Goal: Find specific page/section: Find specific page/section

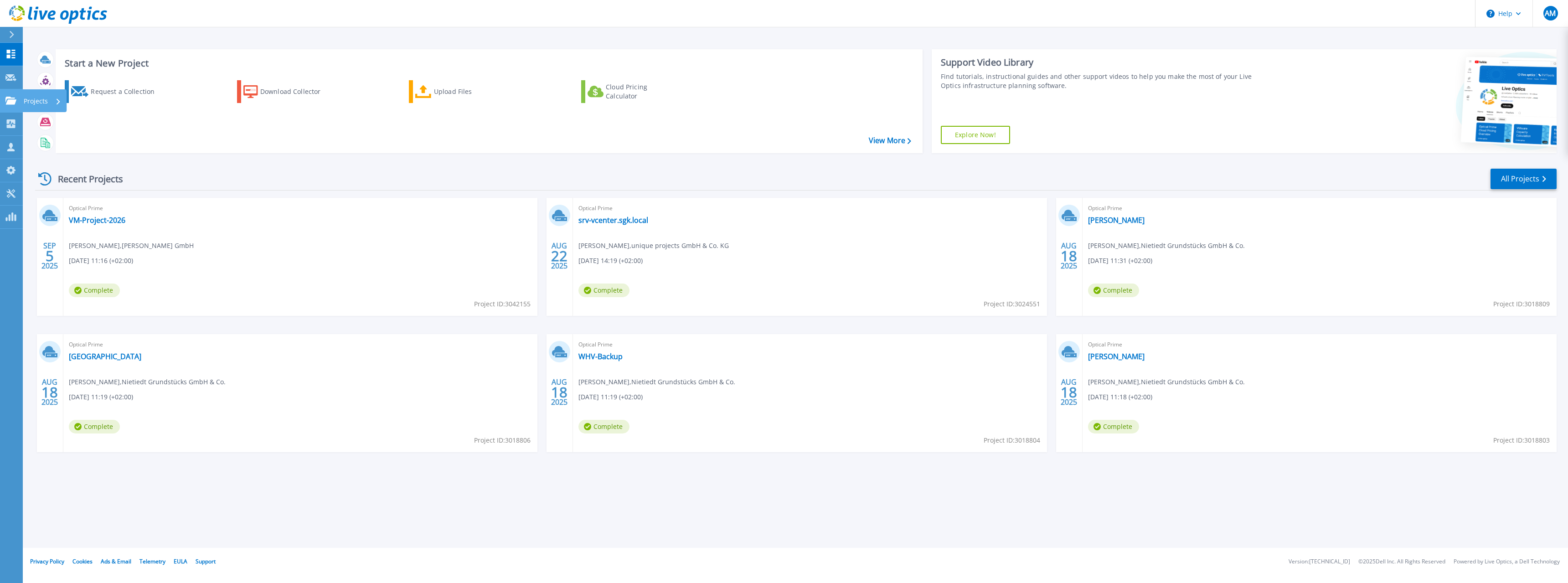
click at [35, 99] on p "Projects" at bounding box center [36, 101] width 24 height 24
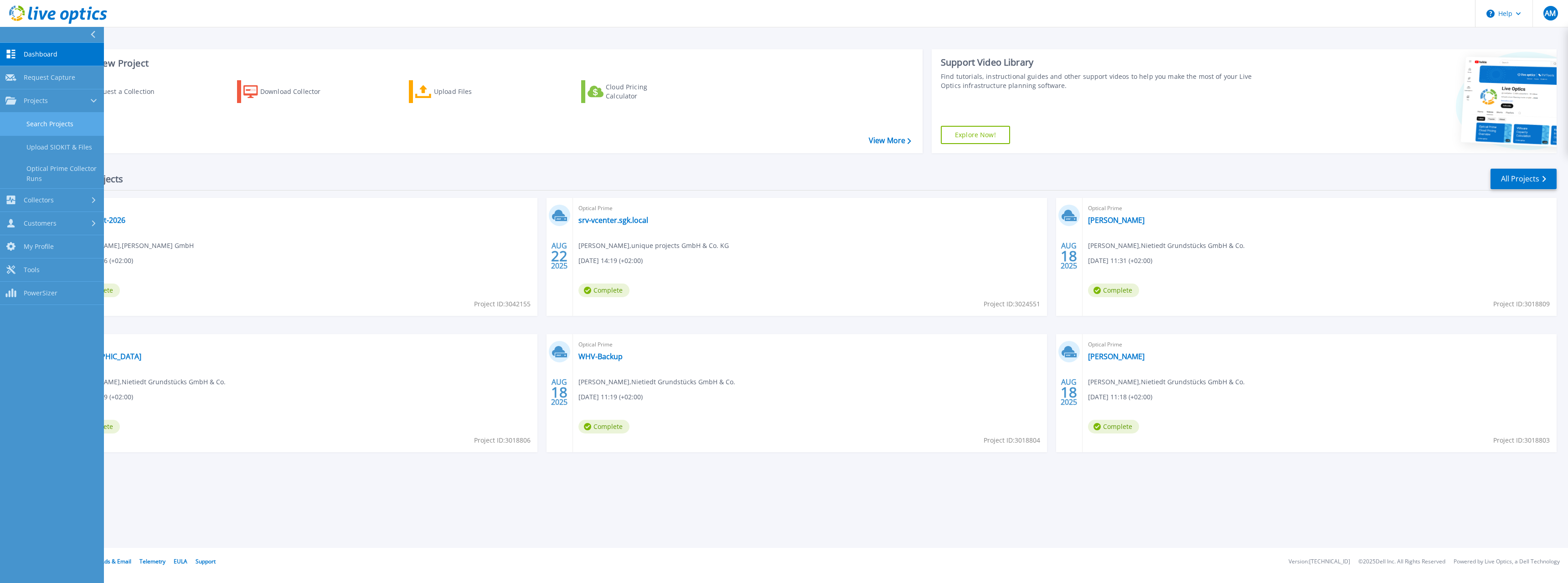
click at [57, 121] on link "Search Projects" at bounding box center [52, 124] width 104 height 23
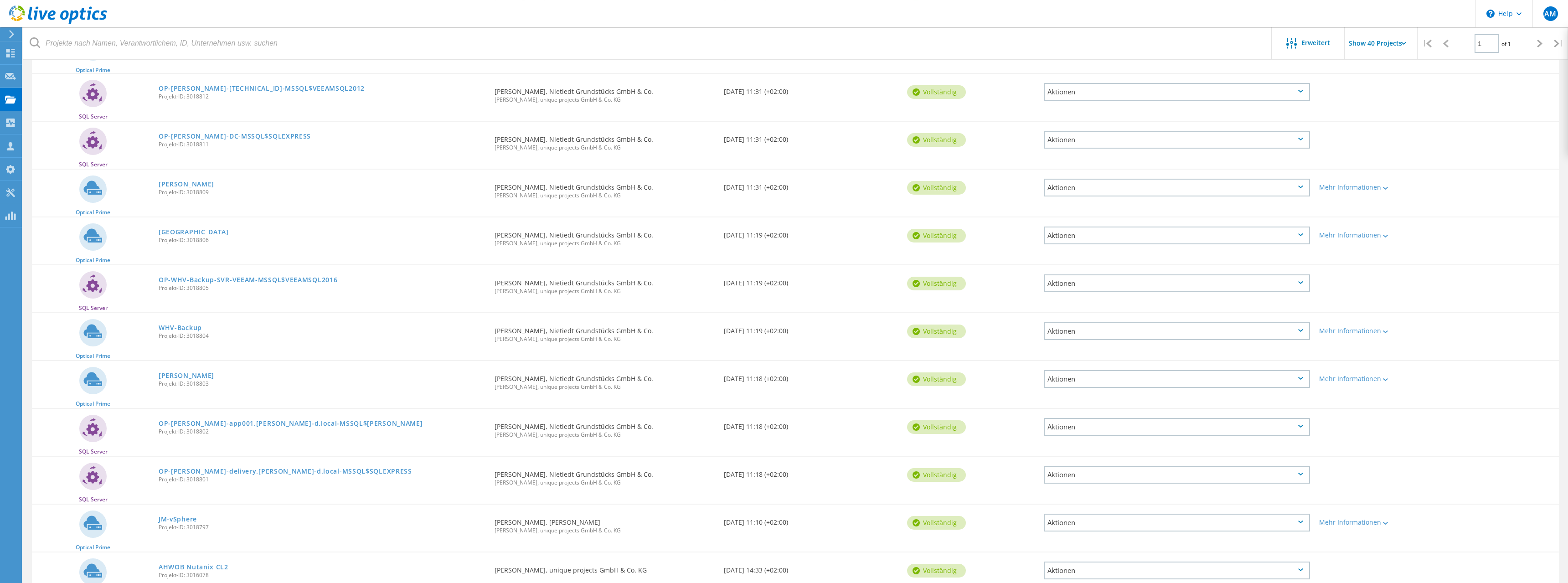
scroll to position [279, 0]
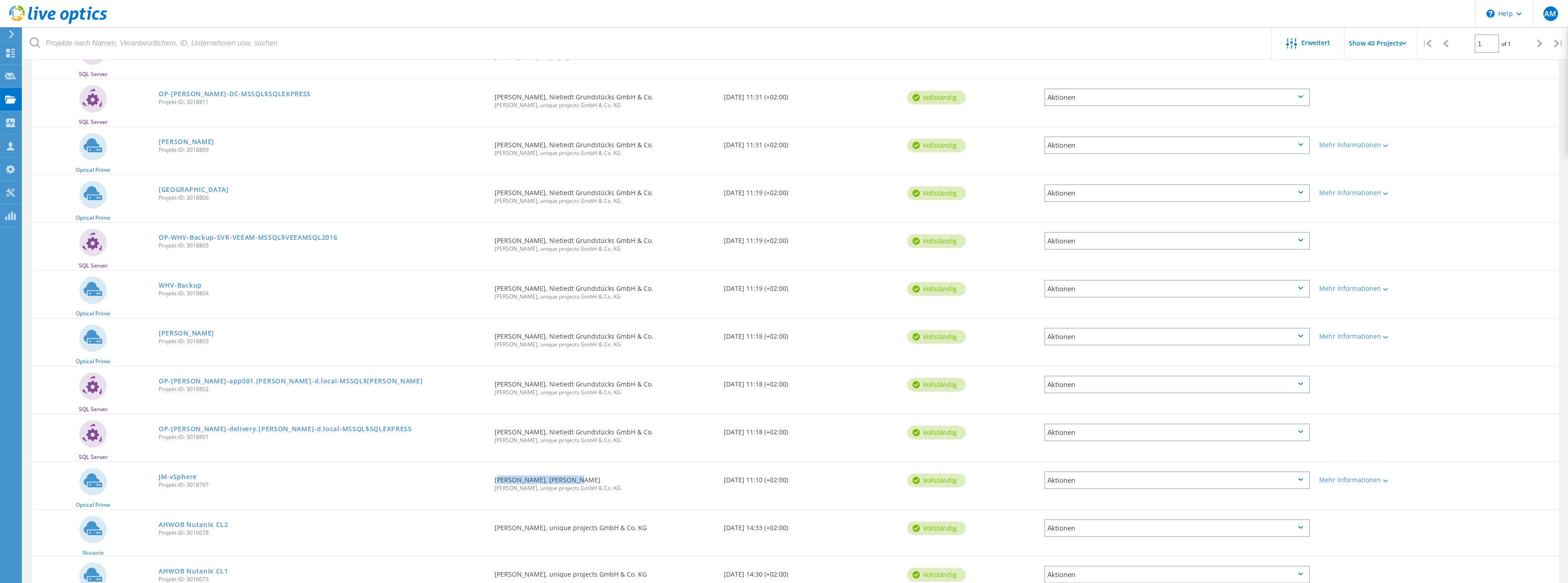
drag, startPoint x: 564, startPoint y: 480, endPoint x: 494, endPoint y: 483, distance: 70.1
click at [494, 483] on div "Angefordert durch Tobias Hassa, Mast Jae Alexander Mais, unique projects GmbH &…" at bounding box center [604, 481] width 229 height 38
click at [192, 478] on link "JM-vSphere" at bounding box center [178, 477] width 38 height 6
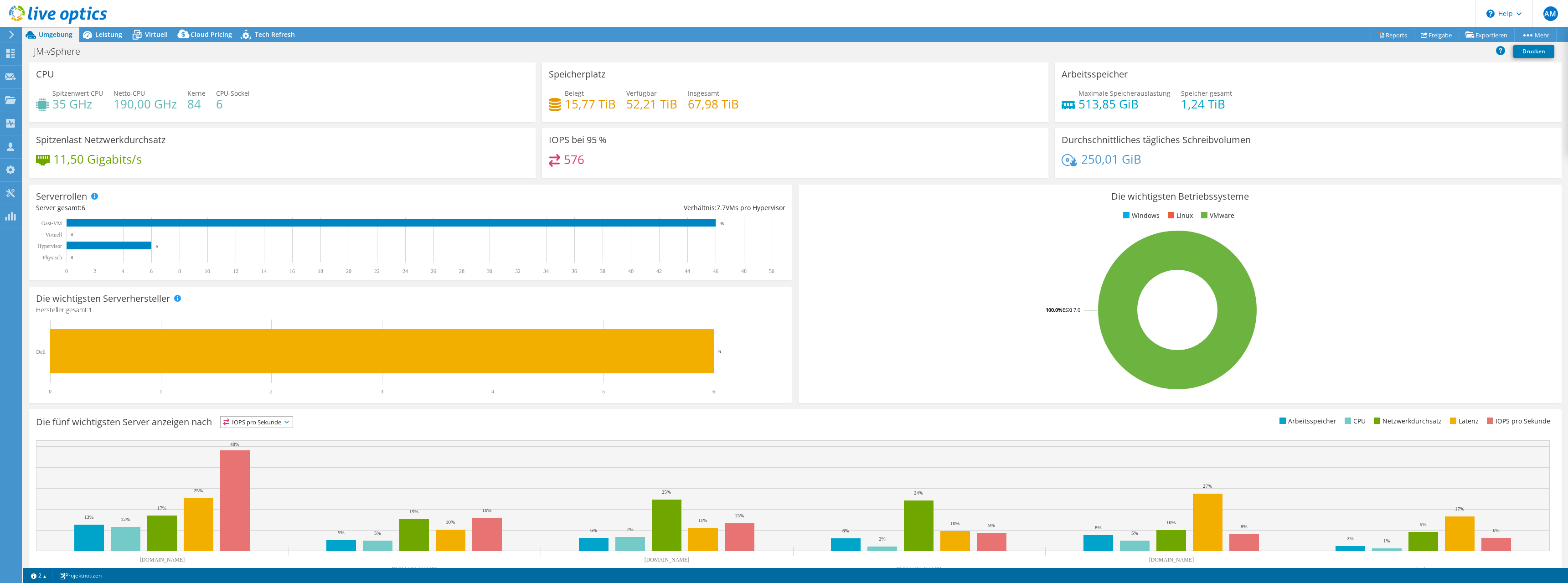
select select "USD"
